Goal: Information Seeking & Learning: Check status

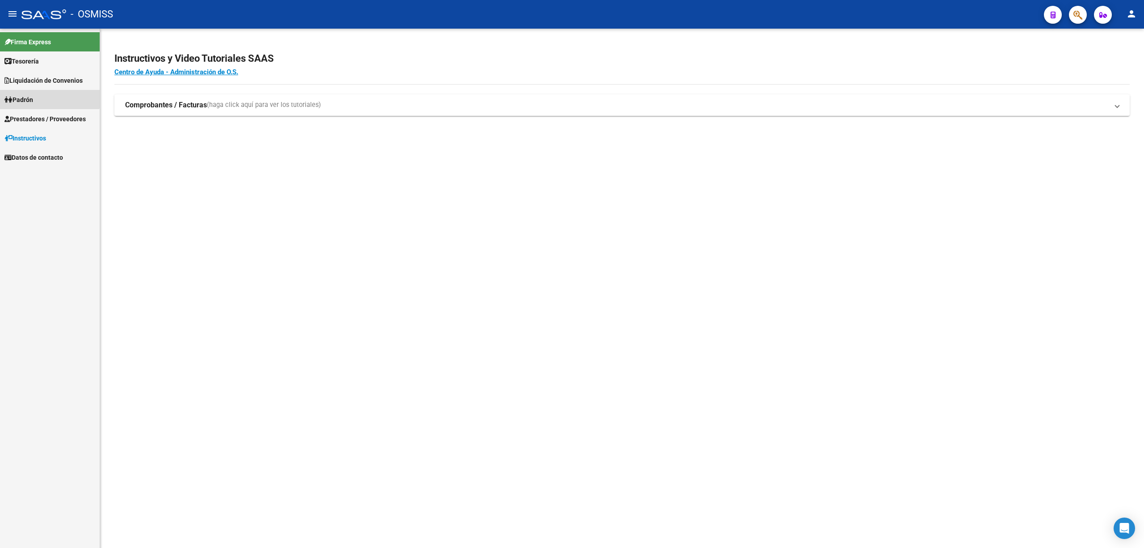
click at [29, 92] on link "Padrón" at bounding box center [50, 99] width 100 height 19
click at [30, 122] on link "Padrón Ágil" at bounding box center [50, 118] width 100 height 19
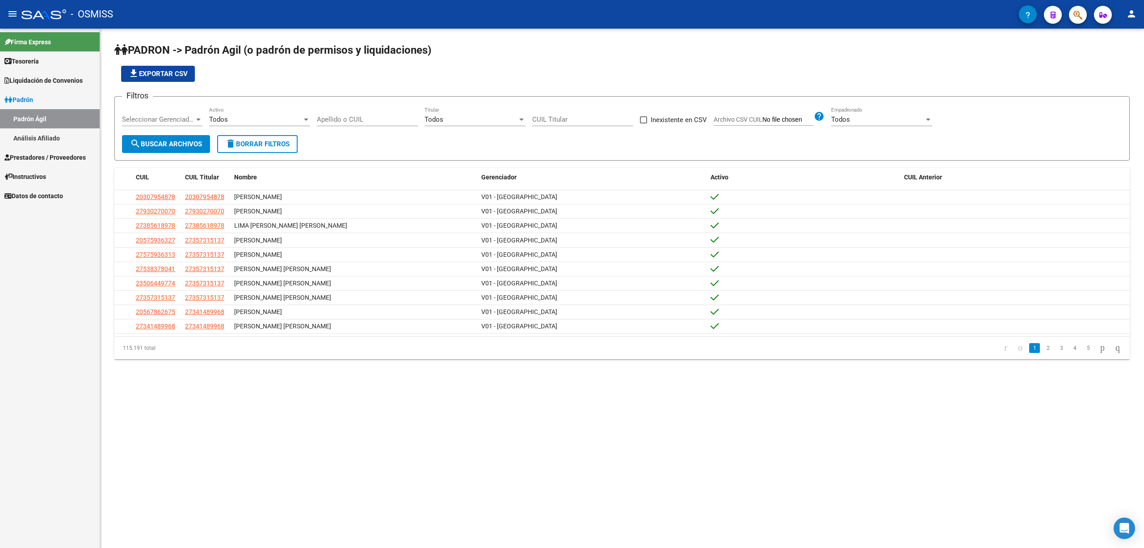
click at [350, 122] on input "Apellido o CUIL" at bounding box center [367, 119] width 101 height 8
type input "[PERSON_NAME]"
click at [179, 142] on span "search Buscar Archivos" at bounding box center [166, 144] width 72 height 8
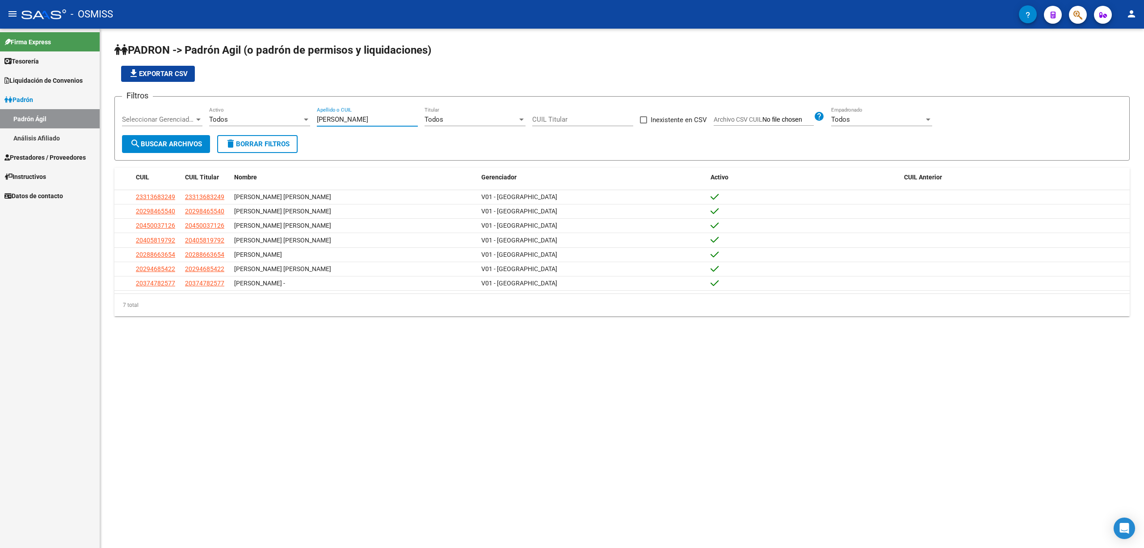
drag, startPoint x: 369, startPoint y: 122, endPoint x: 304, endPoint y: 118, distance: 64.9
click at [304, 118] on div "Filtros Seleccionar Gerenciador Seleccionar Gerenciador Todos Activo [PERSON_NA…" at bounding box center [622, 119] width 1000 height 31
click at [573, 122] on input "CUIL Titular" at bounding box center [582, 119] width 101 height 8
click at [887, 435] on mat-sidenav-content "PADRON -> Padrón Agil ([PERSON_NAME] de permisos y liquidaciones) file_download…" at bounding box center [622, 288] width 1044 height 519
click at [562, 117] on input "CUIL Titular" at bounding box center [582, 119] width 101 height 8
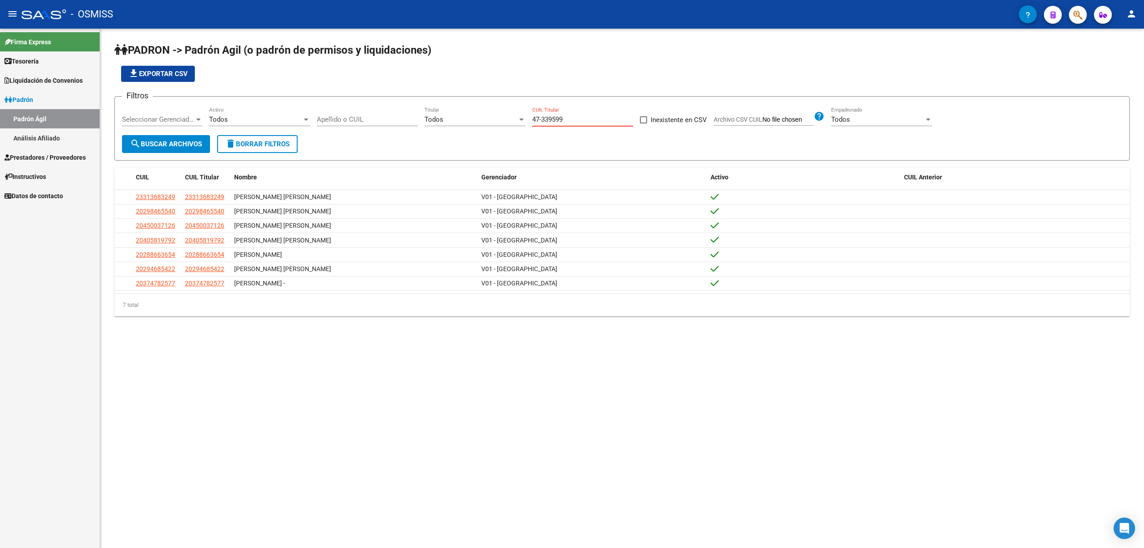
type input "47-339599"
click at [361, 117] on input "Apellido o CUIL" at bounding box center [367, 119] width 101 height 8
click at [186, 122] on span "Seleccionar Gerenciador" at bounding box center [158, 119] width 72 height 8
click at [186, 122] on input "dropdown search" at bounding box center [172, 119] width 115 height 20
click at [276, 112] on div at bounding box center [572, 274] width 1144 height 548
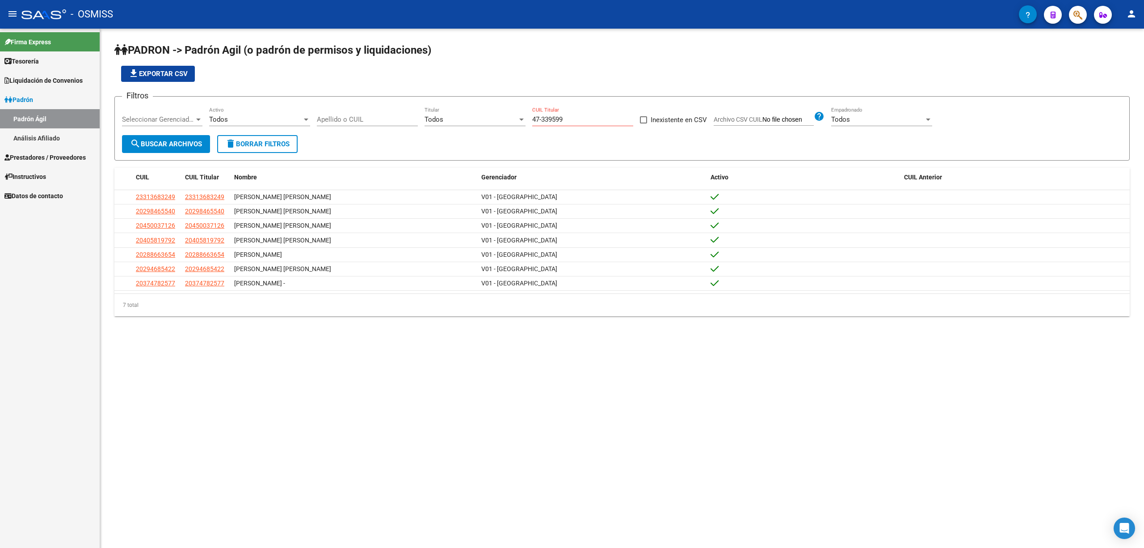
click at [270, 115] on div "Todos" at bounding box center [255, 119] width 93 height 8
click at [379, 115] on div at bounding box center [572, 274] width 1144 height 548
click at [333, 120] on input "Apellido o CUIL" at bounding box center [367, 119] width 101 height 8
click at [331, 120] on input "Apellido o CUIL" at bounding box center [367, 119] width 101 height 8
drag, startPoint x: 594, startPoint y: 122, endPoint x: 504, endPoint y: 122, distance: 89.8
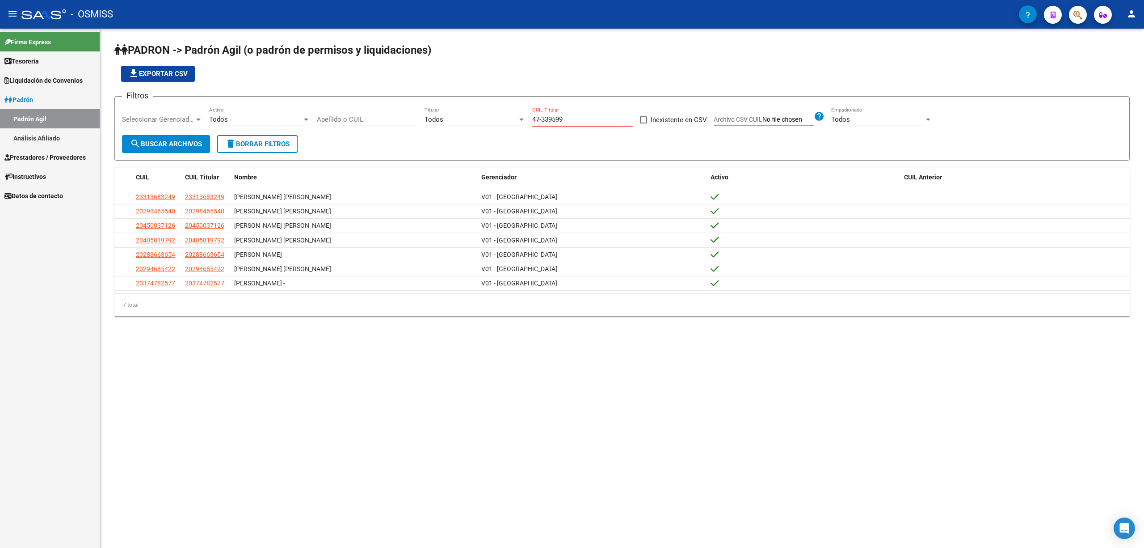
click at [504, 122] on div "Filtros Seleccionar Gerenciador Seleccionar Gerenciador Todos Activo Apellido o…" at bounding box center [622, 119] width 1000 height 31
click at [392, 119] on input "Apellido o CUIL" at bounding box center [367, 119] width 101 height 8
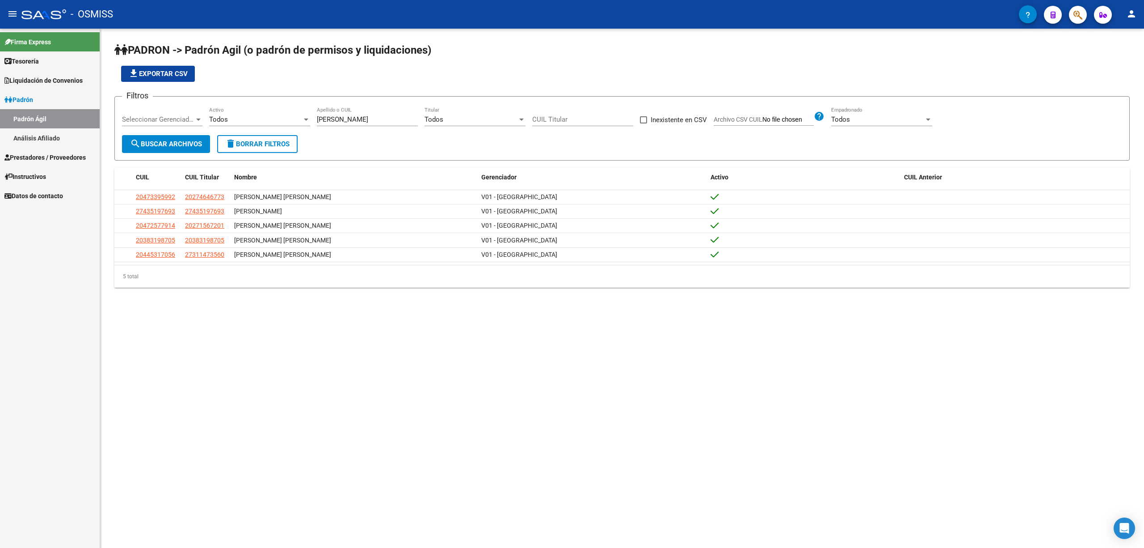
drag, startPoint x: 156, startPoint y: 196, endPoint x: 122, endPoint y: 320, distance: 129.5
click at [118, 325] on mat-sidenav-content "PADRON -> Padrón Agil ([PERSON_NAME] de permisos y liquidaciones) file_download…" at bounding box center [622, 288] width 1044 height 519
drag, startPoint x: 156, startPoint y: 197, endPoint x: 129, endPoint y: 332, distance: 137.1
click at [127, 357] on mat-sidenav-content "PADRON -> Padrón Agil ([PERSON_NAME] de permisos y liquidaciones) file_download…" at bounding box center [622, 288] width 1044 height 519
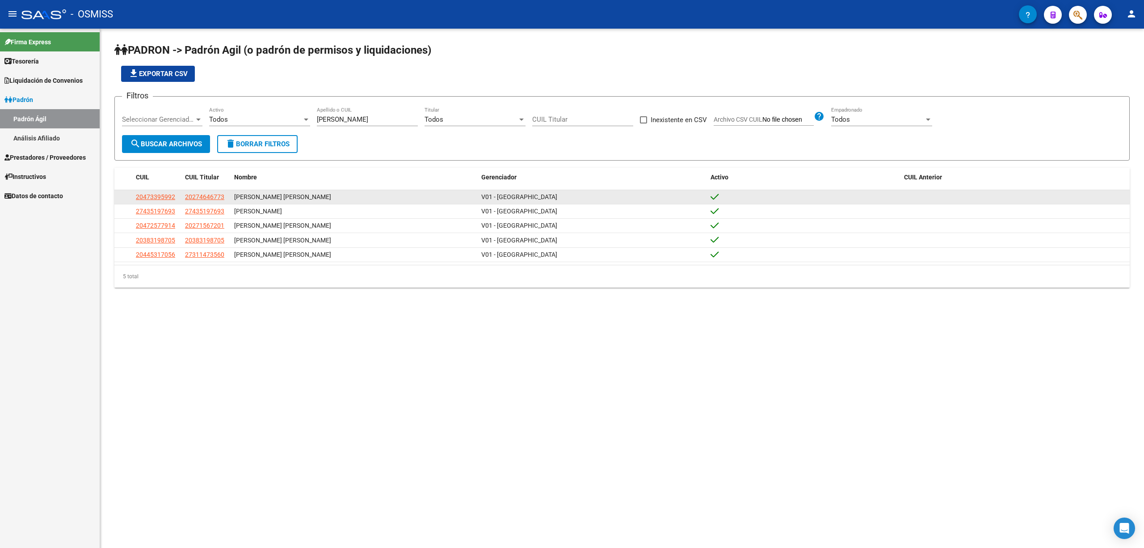
drag, startPoint x: 128, startPoint y: 196, endPoint x: 176, endPoint y: 193, distance: 48.3
click at [176, 193] on div "20473395992 20274646773 [PERSON_NAME] [PERSON_NAME] V01 - [PERSON_NAME]" at bounding box center [622, 197] width 1016 height 14
click at [165, 197] on span "20473395992" at bounding box center [155, 196] width 39 height 7
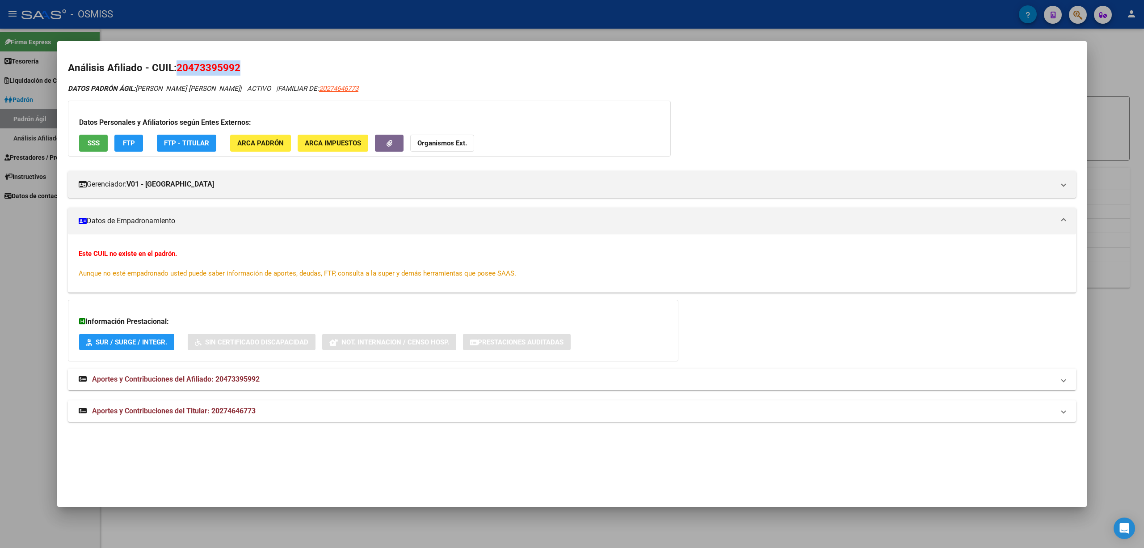
drag, startPoint x: 177, startPoint y: 69, endPoint x: 249, endPoint y: 61, distance: 72.4
click at [249, 61] on h2 "Análisis Afiliado - CUIL: 20473395992" at bounding box center [572, 67] width 1008 height 15
copy span "20473395992"
click at [889, 274] on div "Este CUIL no existe en el padrón. Aunque no esté empadronado usted puede saber …" at bounding box center [572, 264] width 987 height 30
drag, startPoint x: 177, startPoint y: 65, endPoint x: 245, endPoint y: 65, distance: 67.5
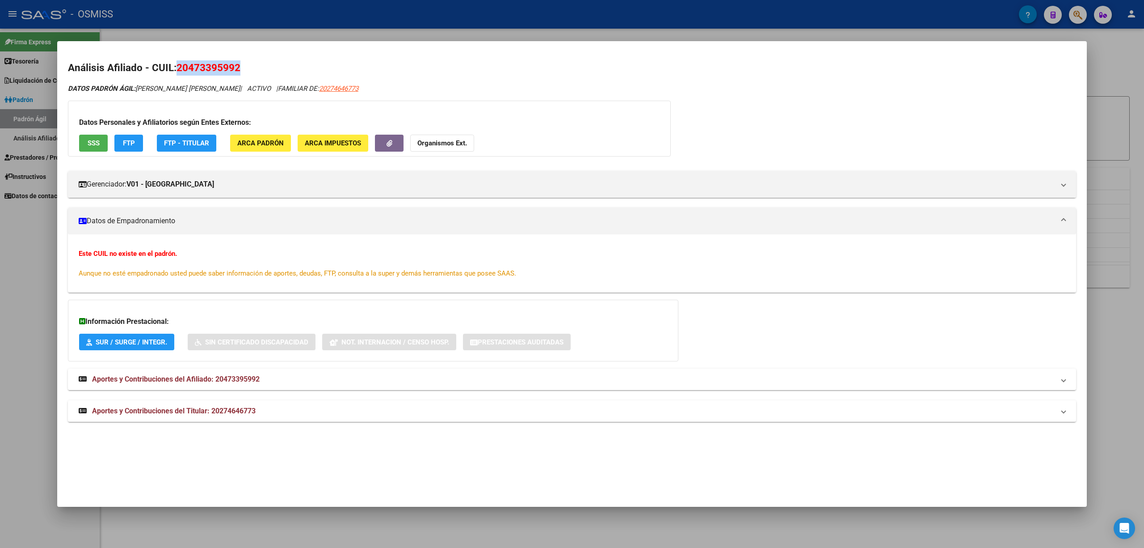
click at [245, 65] on h2 "Análisis Afiliado - CUIL: 20473395992" at bounding box center [572, 67] width 1008 height 15
copy span "20473395992"
click at [0, 280] on div at bounding box center [572, 274] width 1144 height 548
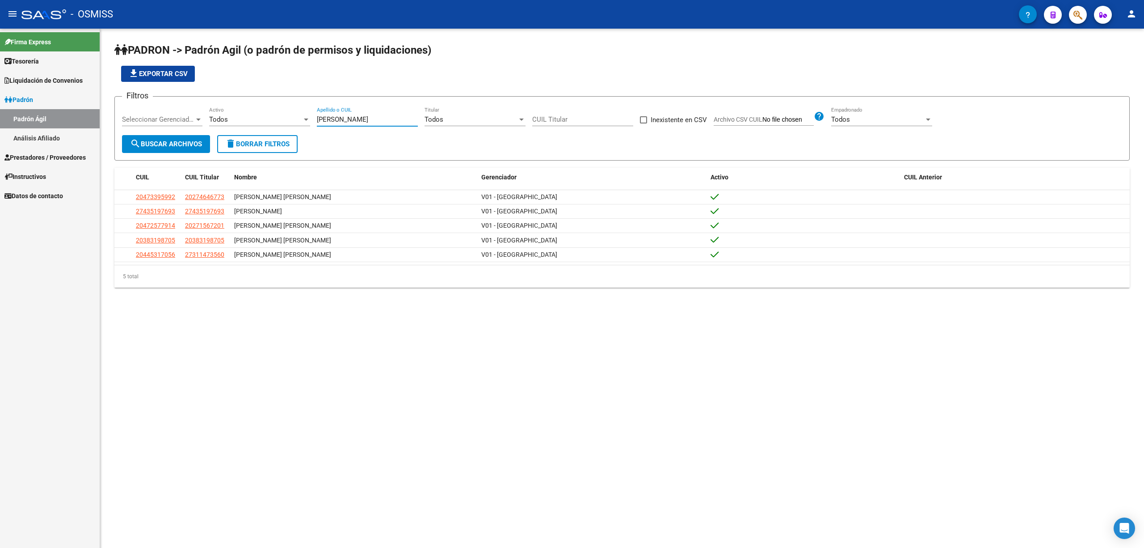
drag, startPoint x: 358, startPoint y: 116, endPoint x: 311, endPoint y: 118, distance: 47.0
click at [311, 118] on div "Filtros Seleccionar Gerenciador Seleccionar Gerenciador Todos Activo [PERSON_NA…" at bounding box center [622, 119] width 1000 height 31
click at [170, 147] on span "search Buscar Archivos" at bounding box center [166, 144] width 72 height 8
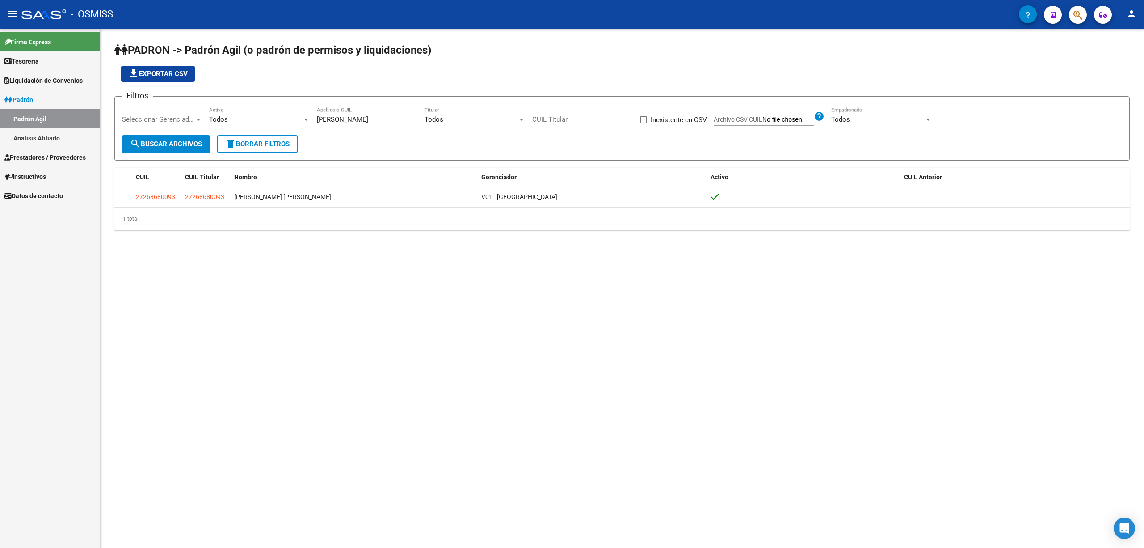
click at [326, 117] on input "[PERSON_NAME]" at bounding box center [367, 119] width 101 height 8
click at [369, 118] on input "[PERSON_NAME]" at bounding box center [367, 119] width 101 height 8
click at [164, 140] on span "search Buscar Archivos" at bounding box center [166, 144] width 72 height 8
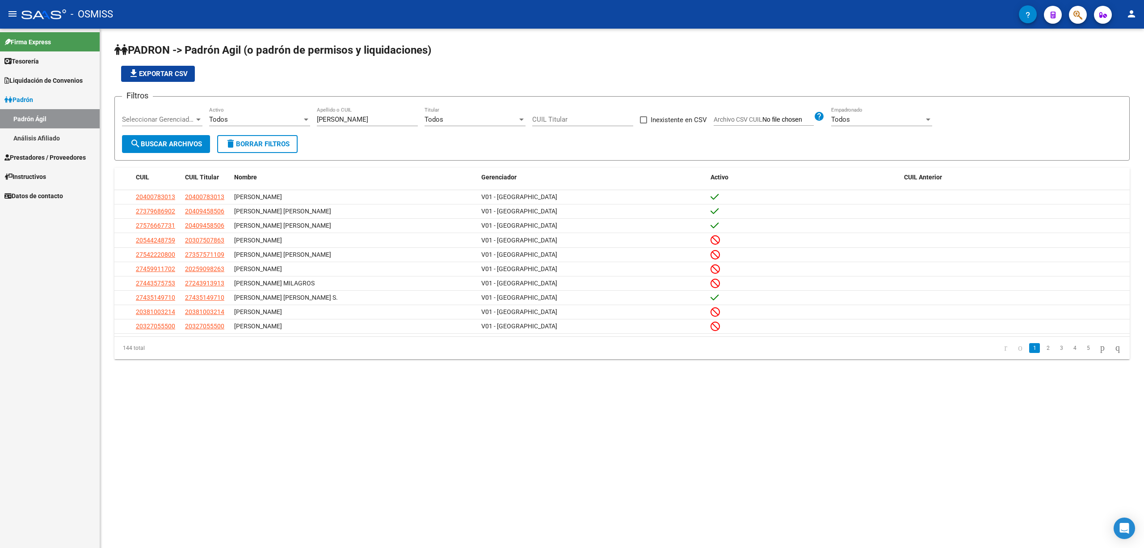
click at [375, 122] on input "[PERSON_NAME]" at bounding box center [367, 119] width 101 height 8
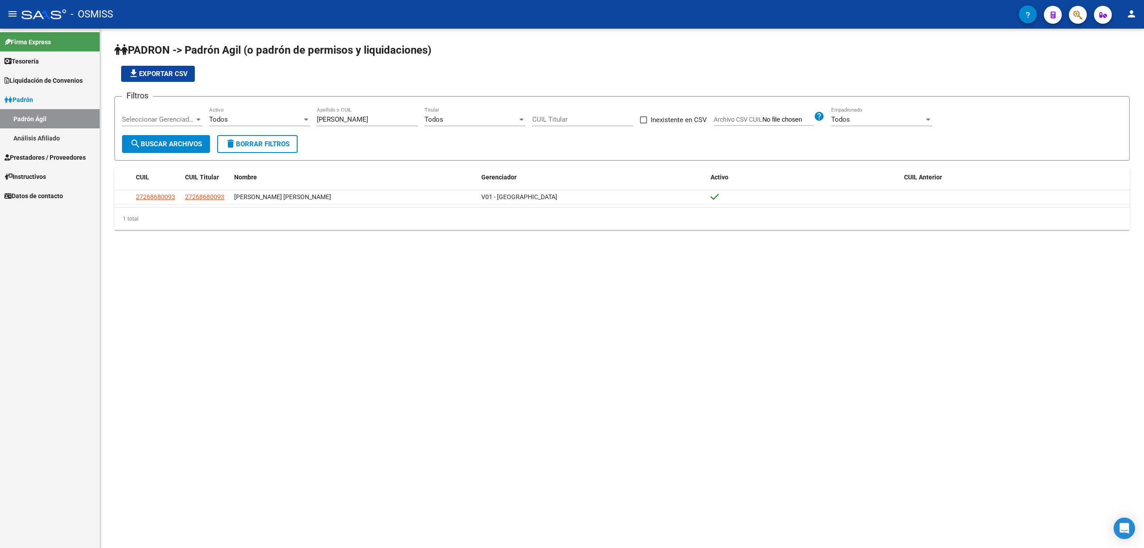
drag, startPoint x: 941, startPoint y: 287, endPoint x: 935, endPoint y: 287, distance: 5.8
click at [941, 287] on mat-sidenav-content "PADRON -> Padrón Agil ([PERSON_NAME] de permisos y liquidaciones) file_download…" at bounding box center [622, 288] width 1044 height 519
click at [373, 121] on input "[PERSON_NAME]" at bounding box center [367, 119] width 101 height 8
drag, startPoint x: 330, startPoint y: 120, endPoint x: 314, endPoint y: 120, distance: 16.1
click at [314, 120] on div "Filtros Seleccionar Gerenciador Seleccionar Gerenciador Todos Activo [PERSON_NA…" at bounding box center [622, 119] width 1000 height 31
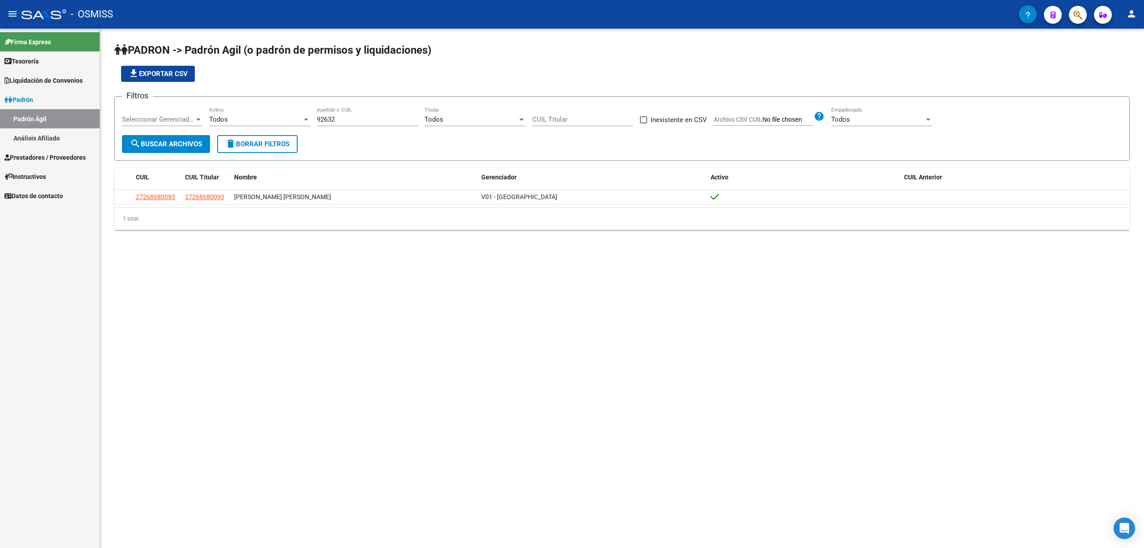
click at [363, 508] on mat-sidenav-content "PADRON -> Padrón Agil ([PERSON_NAME] de permisos y liquidaciones) file_download…" at bounding box center [622, 288] width 1044 height 519
click at [350, 120] on input "92632" at bounding box center [367, 119] width 101 height 8
click at [185, 145] on span "search Buscar Archivos" at bounding box center [166, 144] width 72 height 8
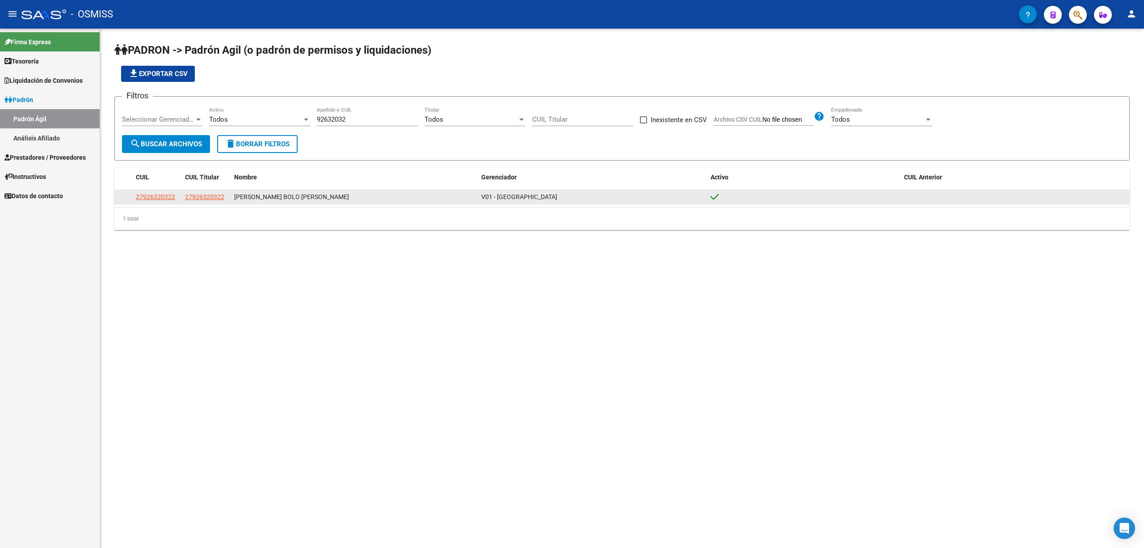
click at [351, 192] on div "[PERSON_NAME] BOLO [PERSON_NAME]" at bounding box center [354, 197] width 240 height 10
drag, startPoint x: 329, startPoint y: 194, endPoint x: 124, endPoint y: 195, distance: 205.6
click at [124, 195] on div "27926320322 27926320322 [PERSON_NAME] [GEOGRAPHIC_DATA][PERSON_NAME][PERSON_NAM…" at bounding box center [622, 197] width 1016 height 14
copy div "27926320322 27926320322 [PERSON_NAME] BOLO [PERSON_NAME]"
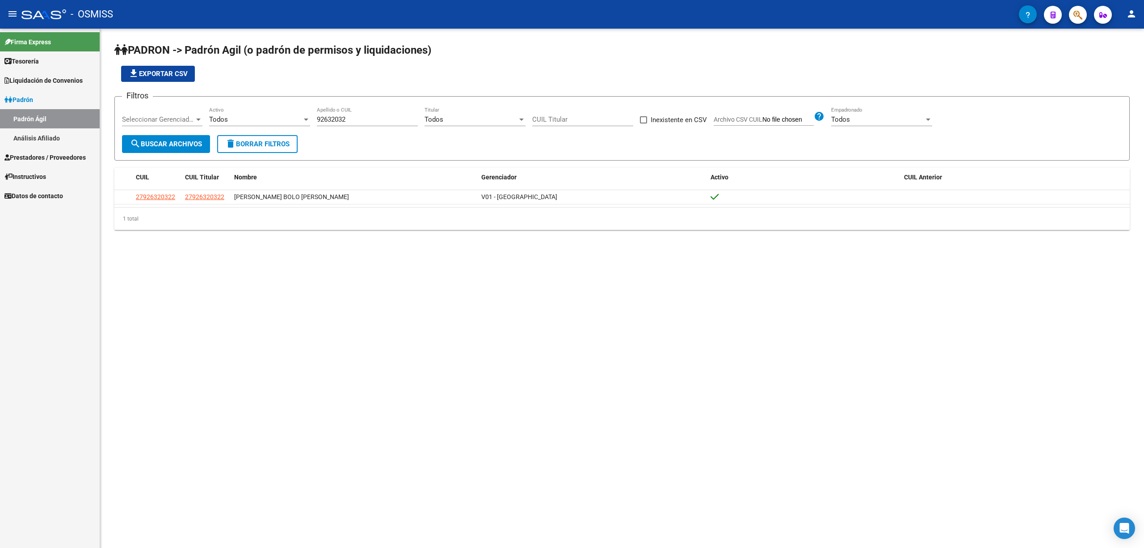
click at [871, 257] on div "PADRON -> Padrón Agil ([PERSON_NAME] de permisos y liquidaciones) file_download…" at bounding box center [622, 144] width 1044 height 230
drag, startPoint x: 369, startPoint y: 124, endPoint x: 319, endPoint y: 118, distance: 49.9
click at [319, 118] on div "92632032 Apellido o CUIL" at bounding box center [367, 116] width 101 height 19
drag, startPoint x: 358, startPoint y: 118, endPoint x: 316, endPoint y: 118, distance: 41.6
click at [316, 118] on div "Filtros Seleccionar Gerenciador Seleccionar Gerenciador Todos Activo 92632032 A…" at bounding box center [622, 119] width 1000 height 31
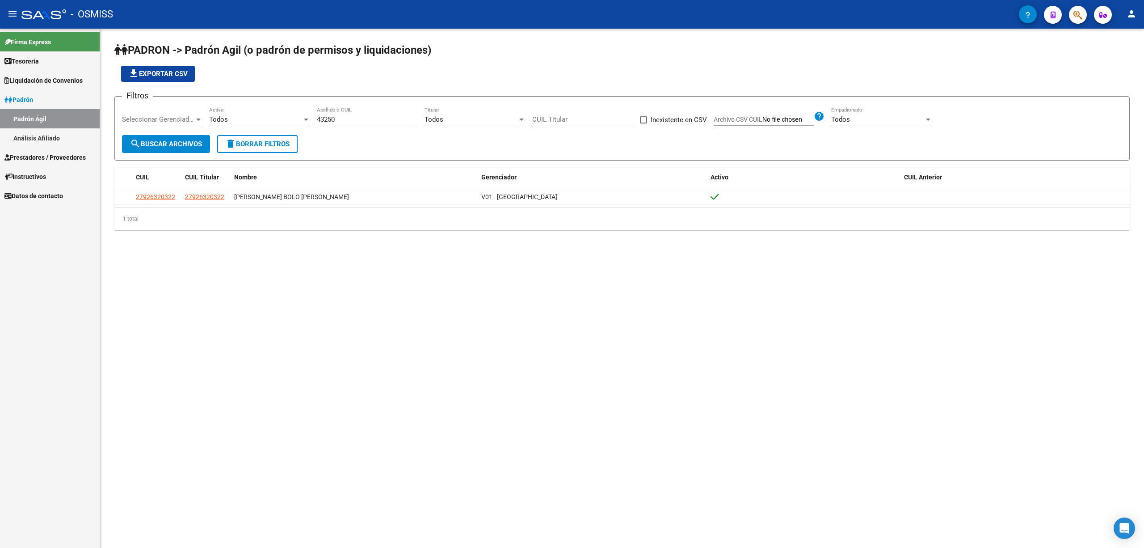
click at [894, 316] on mat-sidenav-content "PADRON -> Padrón Agil ([PERSON_NAME] de permisos y liquidaciones) file_download…" at bounding box center [622, 288] width 1044 height 519
click at [356, 122] on input "43250" at bounding box center [367, 119] width 101 height 8
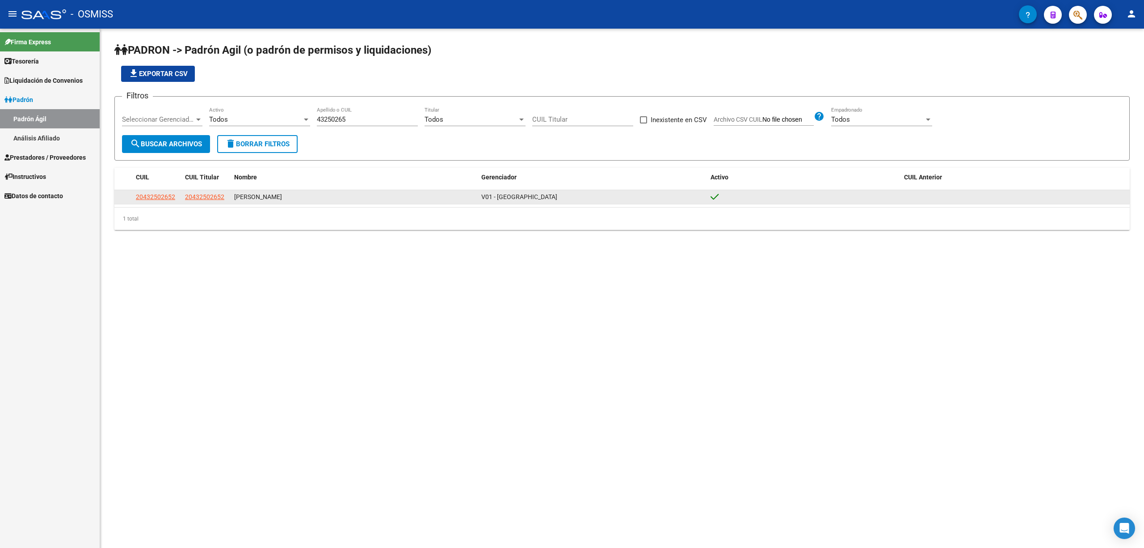
drag, startPoint x: 127, startPoint y: 196, endPoint x: 324, endPoint y: 190, distance: 196.8
click at [324, 190] on div "20432502652 20432502652 [PERSON_NAME] V01 - [PERSON_NAME]" at bounding box center [622, 197] width 1016 height 14
drag, startPoint x: 324, startPoint y: 194, endPoint x: 133, endPoint y: 200, distance: 191.4
click at [133, 200] on div "20432502652 20432502652 [PERSON_NAME] V01 - [PERSON_NAME]" at bounding box center [622, 197] width 1016 height 14
copy div "20432502652 20432502652 [PERSON_NAME]"
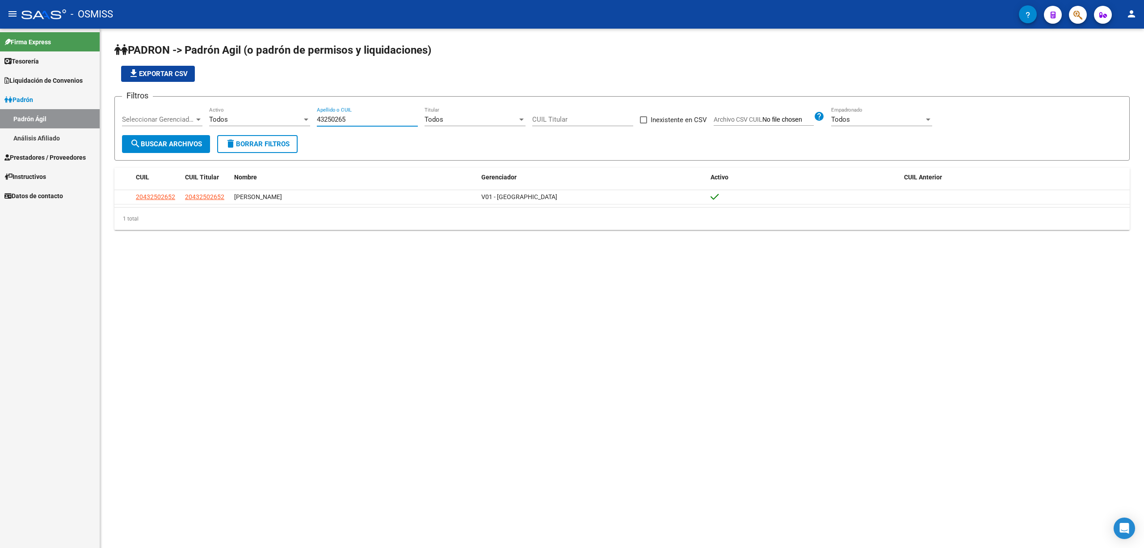
drag, startPoint x: 354, startPoint y: 118, endPoint x: 312, endPoint y: 121, distance: 42.5
click at [312, 121] on div "Filtros Seleccionar Gerenciador Seleccionar Gerenciador Todos Activo 43250265 A…" at bounding box center [622, 119] width 1000 height 31
click at [184, 145] on span "search Buscar Archivos" at bounding box center [166, 144] width 72 height 8
drag, startPoint x: 368, startPoint y: 121, endPoint x: 316, endPoint y: 121, distance: 52.7
click at [316, 121] on div "Filtros Seleccionar Gerenciador Seleccionar Gerenciador Todos Activo [PERSON_NA…" at bounding box center [622, 119] width 1000 height 31
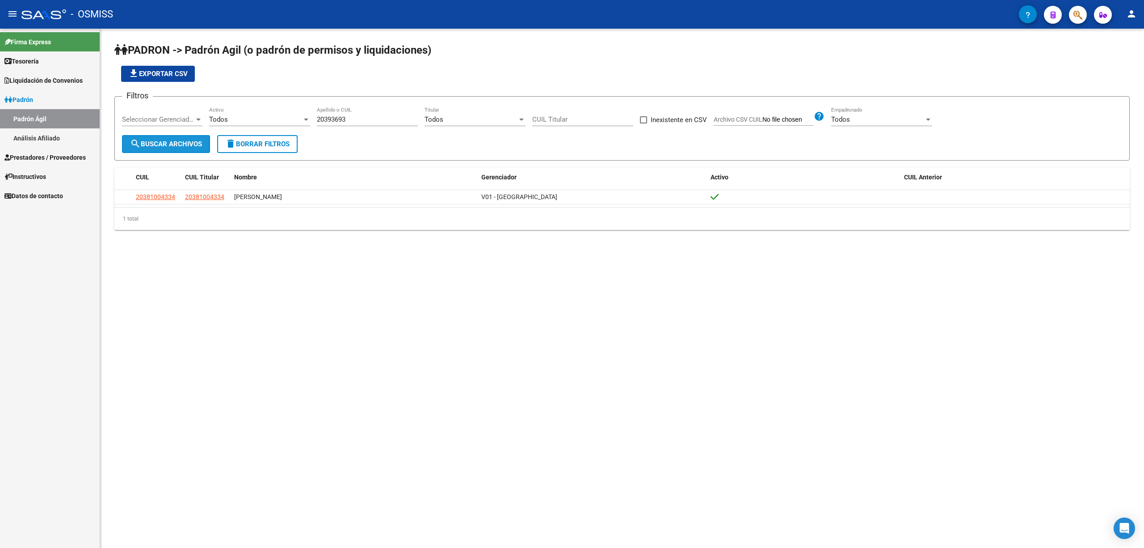
click at [188, 142] on span "search Buscar Archivos" at bounding box center [166, 144] width 72 height 8
drag, startPoint x: 129, startPoint y: 199, endPoint x: 229, endPoint y: 189, distance: 100.7
click at [229, 189] on div "CUIL CUIL Titular Nombre Gerenciador Activo CUIL Anterior 20203936932 279224037…" at bounding box center [622, 199] width 1016 height 62
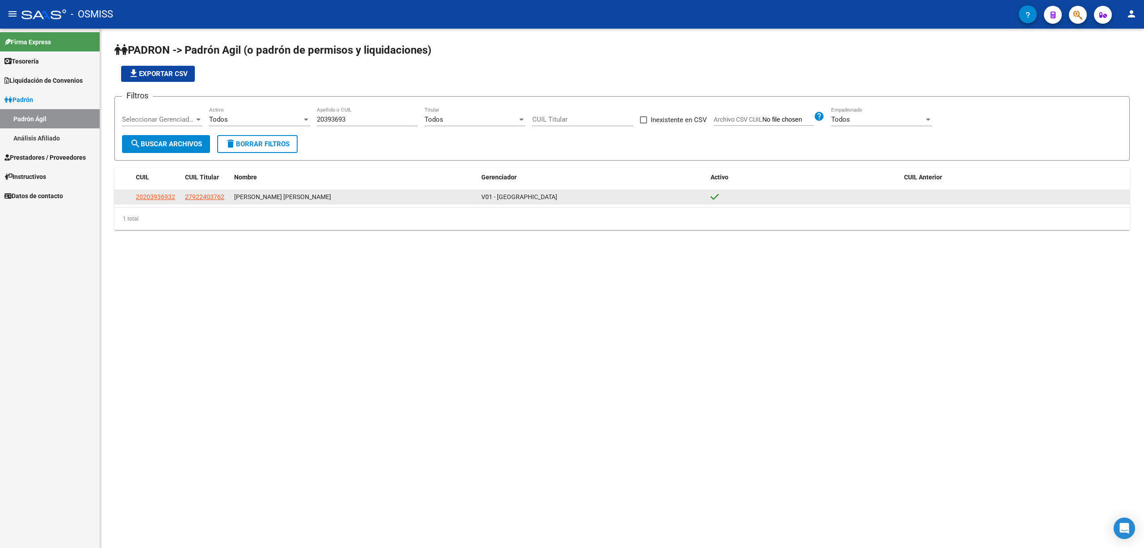
drag, startPoint x: 118, startPoint y: 197, endPoint x: 124, endPoint y: 197, distance: 5.8
click at [124, 197] on datatable-body-cell at bounding box center [123, 197] width 18 height 14
drag, startPoint x: 327, startPoint y: 198, endPoint x: 131, endPoint y: 197, distance: 196.7
click at [127, 197] on div "20203936932 27922403762 [PERSON_NAME] [PERSON_NAME] V01 - [PERSON_NAME]" at bounding box center [622, 197] width 1016 height 14
copy div "20203936932 27922403762 [PERSON_NAME] [PERSON_NAME]"
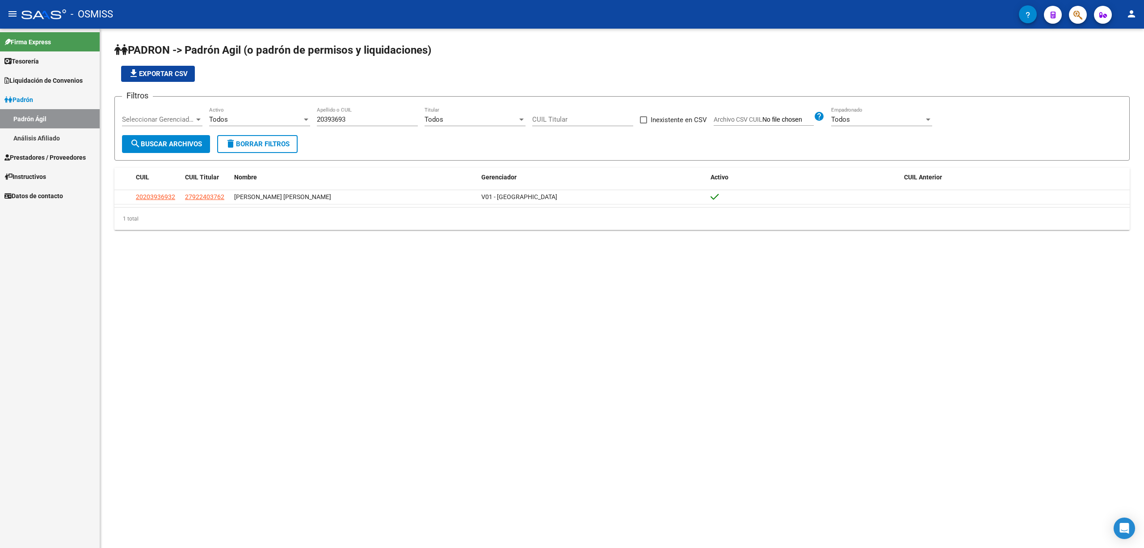
drag, startPoint x: 344, startPoint y: 115, endPoint x: 319, endPoint y: 115, distance: 25.0
click at [319, 115] on div "20393693 Apellido o CUIL" at bounding box center [367, 116] width 101 height 19
drag, startPoint x: 348, startPoint y: 120, endPoint x: 317, endPoint y: 120, distance: 30.8
click at [317, 120] on input "20393693" at bounding box center [367, 119] width 101 height 8
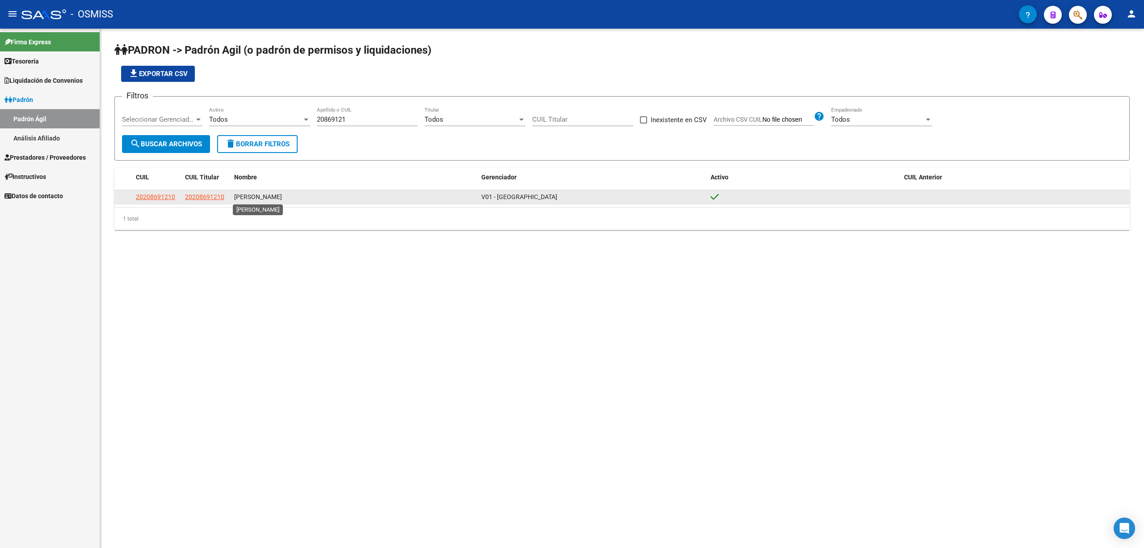
drag, startPoint x: 127, startPoint y: 197, endPoint x: 238, endPoint y: 198, distance: 110.4
click at [238, 198] on div "20208691210 20208691210 [PERSON_NAME][GEOGRAPHIC_DATA][PERSON_NAME]" at bounding box center [622, 197] width 1016 height 14
drag, startPoint x: 304, startPoint y: 197, endPoint x: 129, endPoint y: 198, distance: 174.8
click at [129, 198] on div "20208691210 20208691210 [PERSON_NAME][GEOGRAPHIC_DATA][PERSON_NAME]" at bounding box center [622, 197] width 1016 height 14
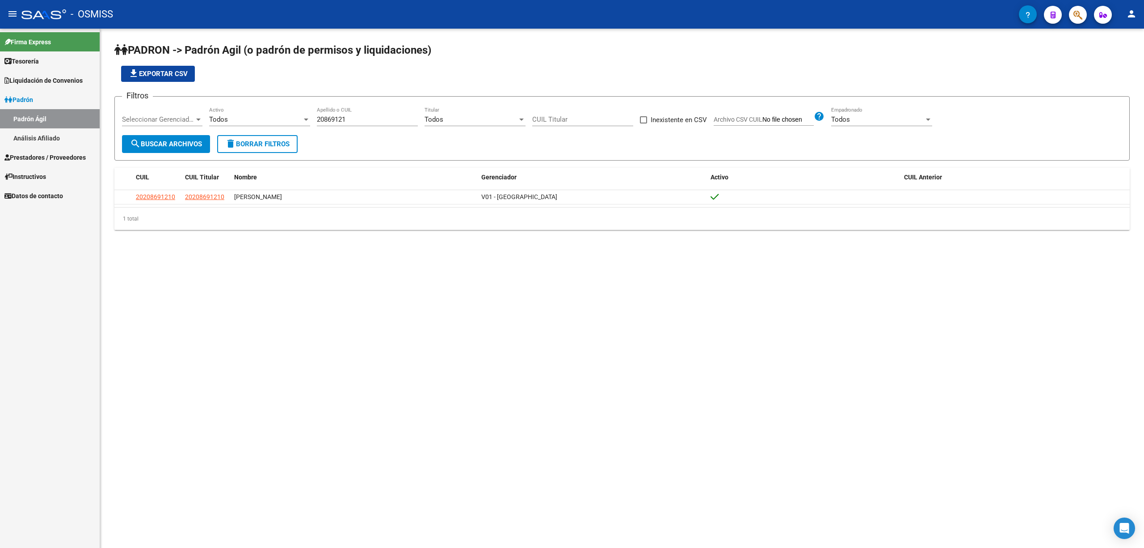
drag, startPoint x: 158, startPoint y: 195, endPoint x: 486, endPoint y: 251, distance: 333.3
click at [503, 255] on div "PADRON -> Padrón Agil ([PERSON_NAME] de permisos y liquidaciones) file_download…" at bounding box center [622, 144] width 1044 height 230
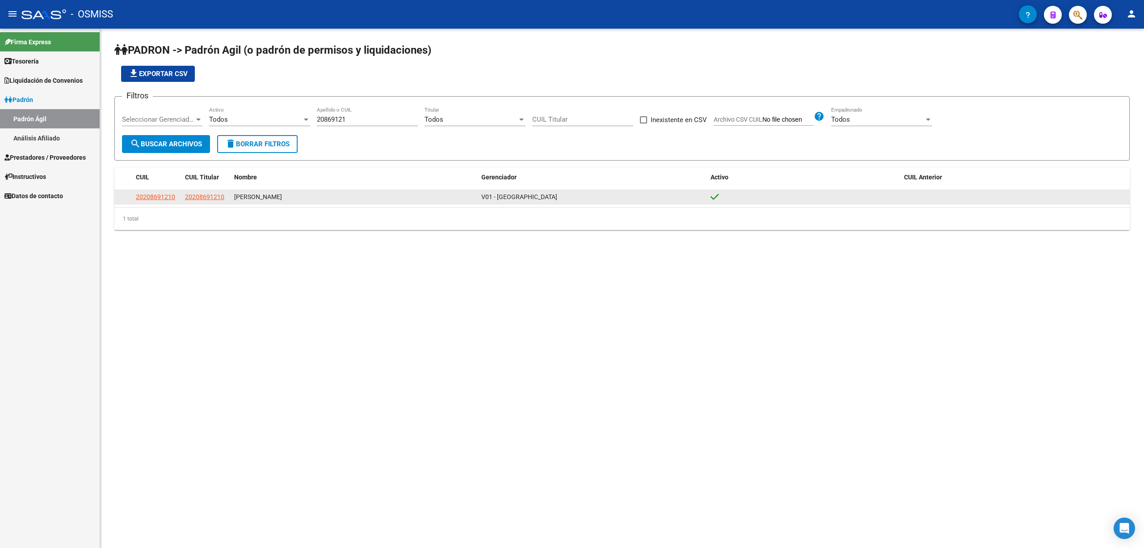
drag, startPoint x: 303, startPoint y: 194, endPoint x: 199, endPoint y: 194, distance: 103.7
click at [186, 194] on div "20208691210 20208691210 [PERSON_NAME][GEOGRAPHIC_DATA][PERSON_NAME]" at bounding box center [622, 197] width 1016 height 14
copy div "20208691210 [PERSON_NAME]"
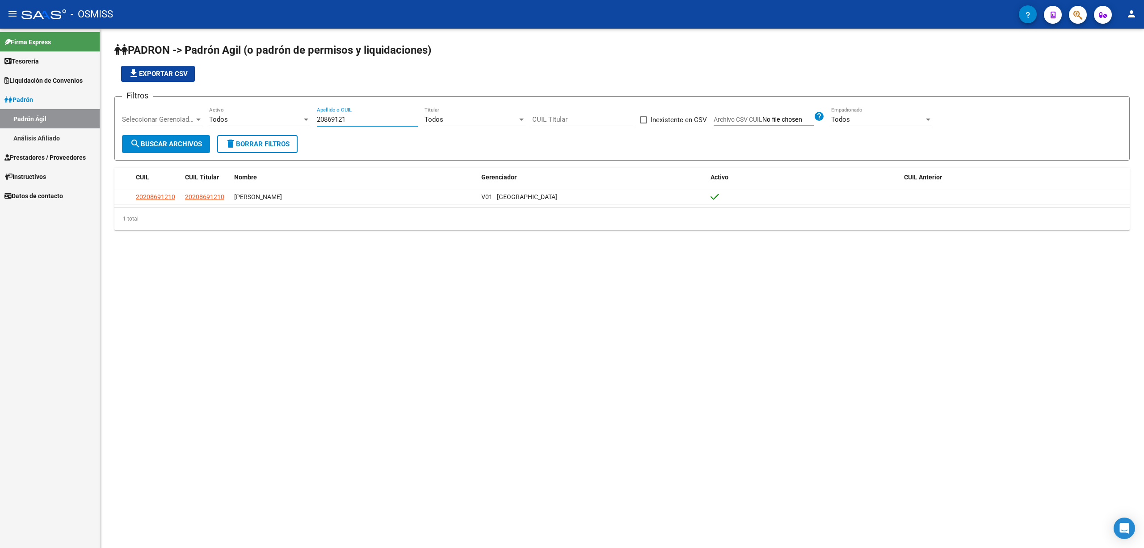
click at [335, 122] on input "20869121" at bounding box center [367, 119] width 101 height 8
drag, startPoint x: 353, startPoint y: 122, endPoint x: 315, endPoint y: 114, distance: 38.7
click at [316, 114] on div "Filtros Seleccionar Gerenciador Seleccionar Gerenciador Todos Activo 20869121 A…" at bounding box center [622, 119] width 1000 height 31
paste input "45309958"
click at [180, 151] on button "search Buscar Archivos" at bounding box center [166, 144] width 88 height 18
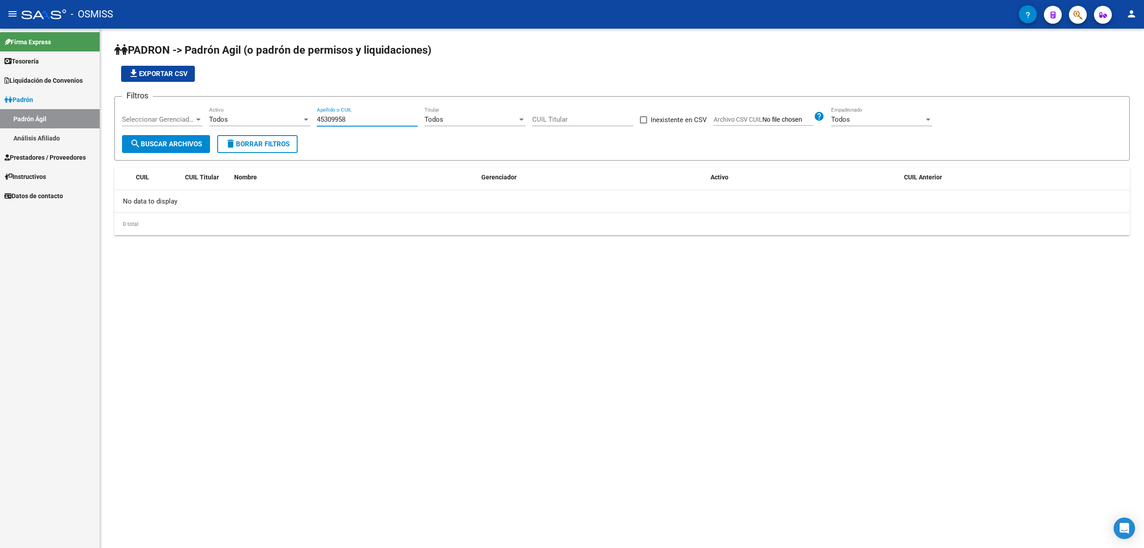
drag, startPoint x: 358, startPoint y: 118, endPoint x: 316, endPoint y: 125, distance: 43.5
click at [316, 125] on div "Filtros Seleccionar Gerenciador Seleccionar Gerenciador Todos Activo 45309958 A…" at bounding box center [622, 119] width 1000 height 31
click at [195, 140] on span "search Buscar Archivos" at bounding box center [166, 144] width 72 height 8
click at [176, 142] on span "search Buscar Archivos" at bounding box center [166, 144] width 72 height 8
drag, startPoint x: 367, startPoint y: 121, endPoint x: 308, endPoint y: 120, distance: 59.5
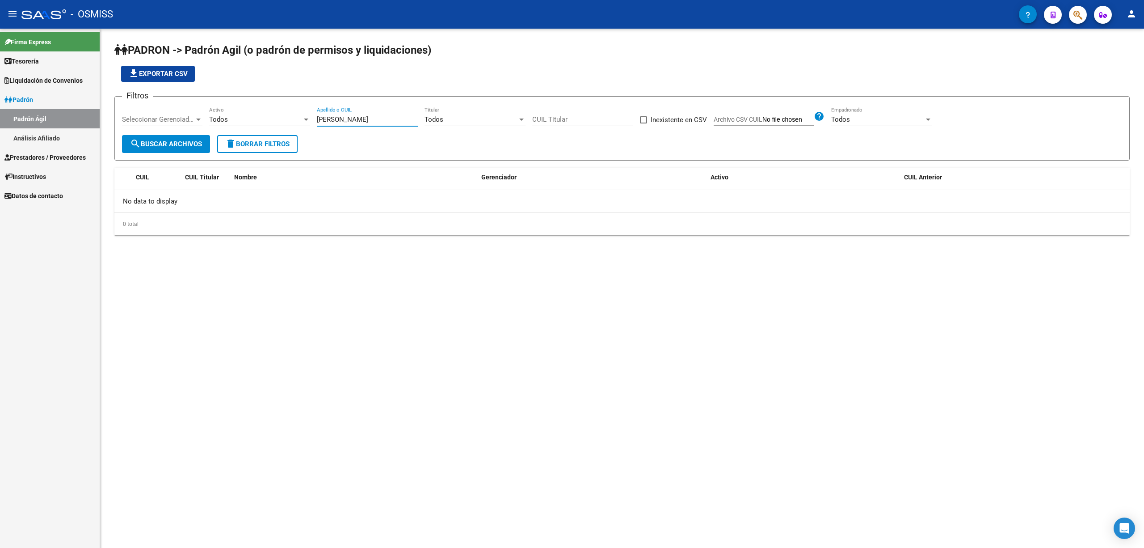
click at [308, 120] on div "Filtros Seleccionar Gerenciador Seleccionar Gerenciador Todos Activo [PERSON_NA…" at bounding box center [622, 119] width 1000 height 31
drag, startPoint x: 351, startPoint y: 122, endPoint x: 342, endPoint y: 121, distance: 8.6
click at [342, 121] on input "45309958" at bounding box center [367, 119] width 101 height 8
click at [165, 147] on span "search Buscar Archivos" at bounding box center [166, 144] width 72 height 8
drag, startPoint x: 354, startPoint y: 119, endPoint x: 318, endPoint y: 118, distance: 36.2
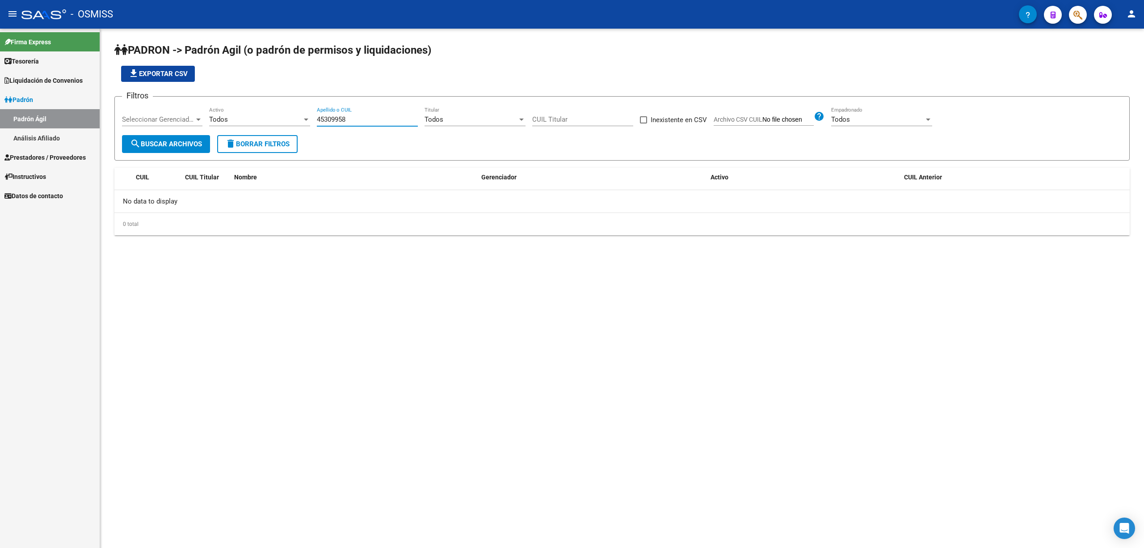
click at [315, 115] on div "Filtros Seleccionar Gerenciador Seleccionar Gerenciador Todos Activo 45309958 A…" at bounding box center [622, 119] width 1000 height 31
drag, startPoint x: 367, startPoint y: 120, endPoint x: 301, endPoint y: 120, distance: 66.2
click at [301, 120] on div "Filtros Seleccionar Gerenciador Seleccionar Gerenciador Todos Activo [PERSON_NA…" at bounding box center [622, 119] width 1000 height 31
paste input "94823542"
type input "94823542"
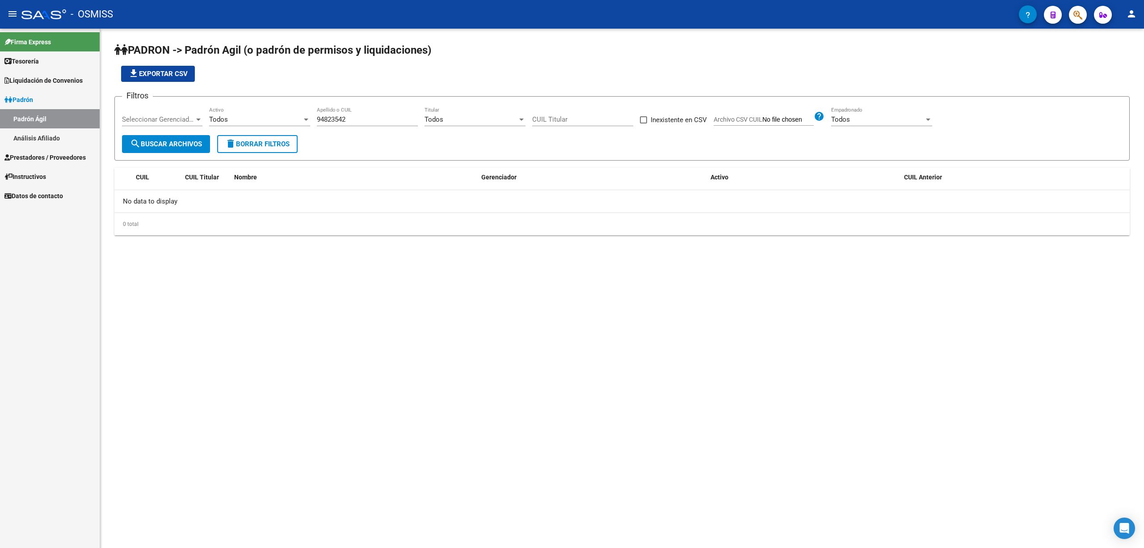
click at [893, 272] on mat-sidenav-content "PADRON -> Padrón Agil ([PERSON_NAME] de permisos y liquidaciones) file_download…" at bounding box center [622, 288] width 1044 height 519
